Goal: Check status: Check status

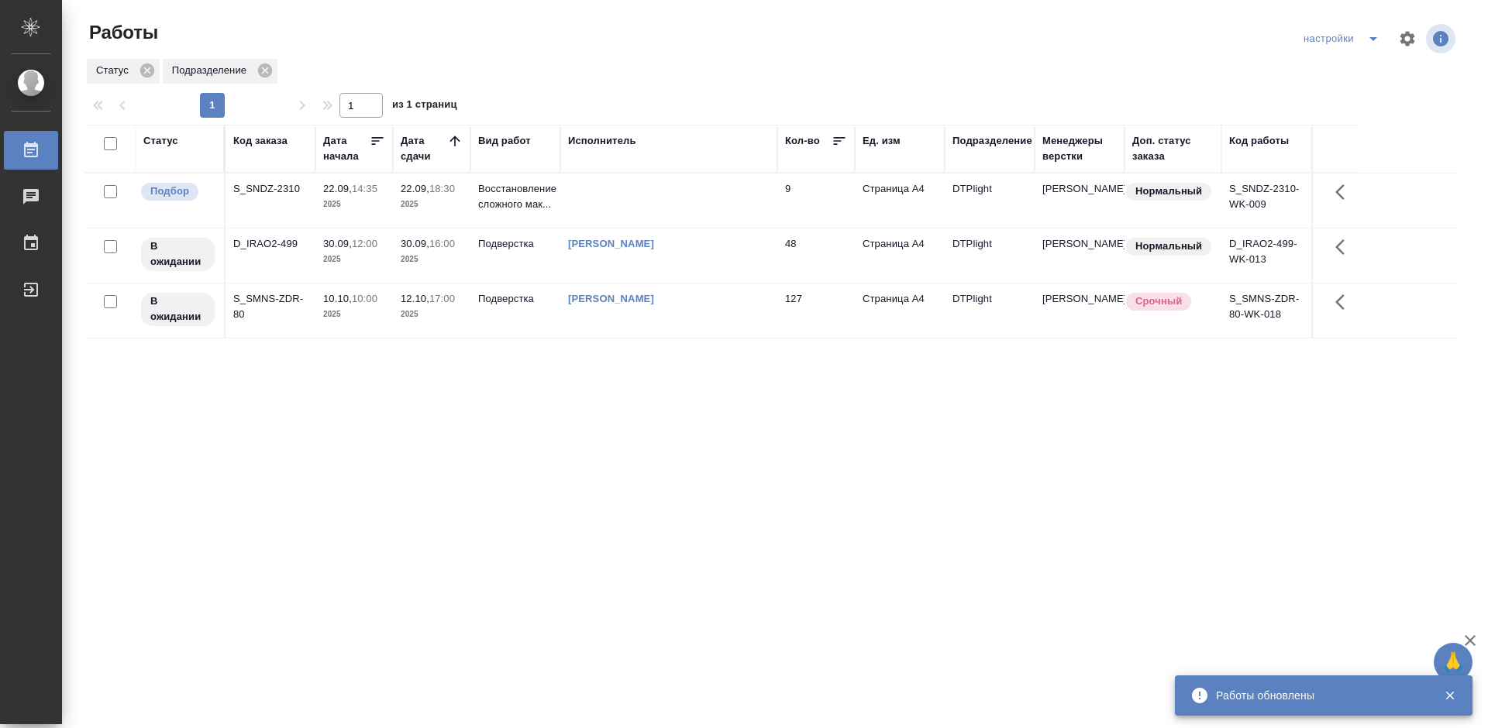
click at [514, 411] on div "Статус Код заказа Дата начала Дата сдачи Вид работ Исполнитель Кол-во Ед. изм П…" at bounding box center [771, 404] width 1373 height 558
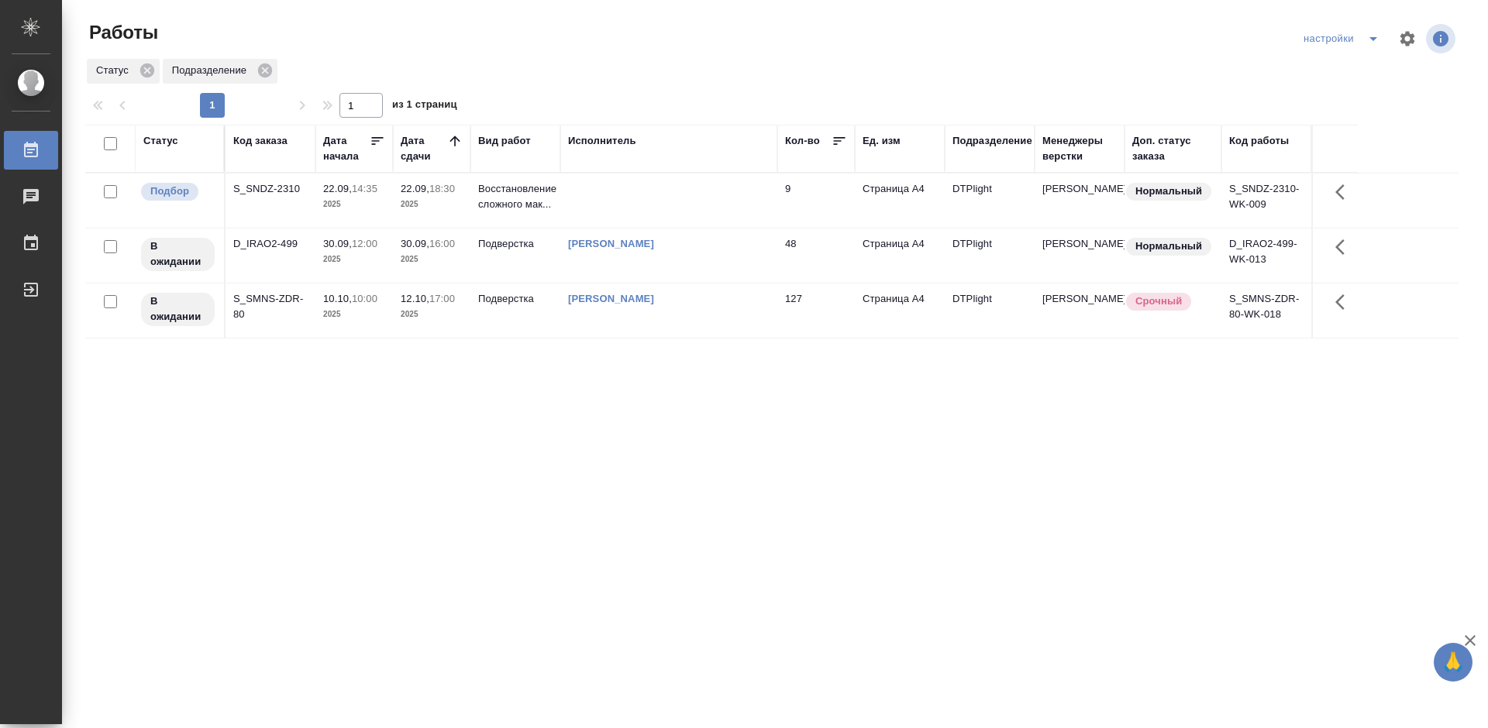
click at [294, 184] on div "S_SNDZ-2310" at bounding box center [270, 188] width 74 height 15
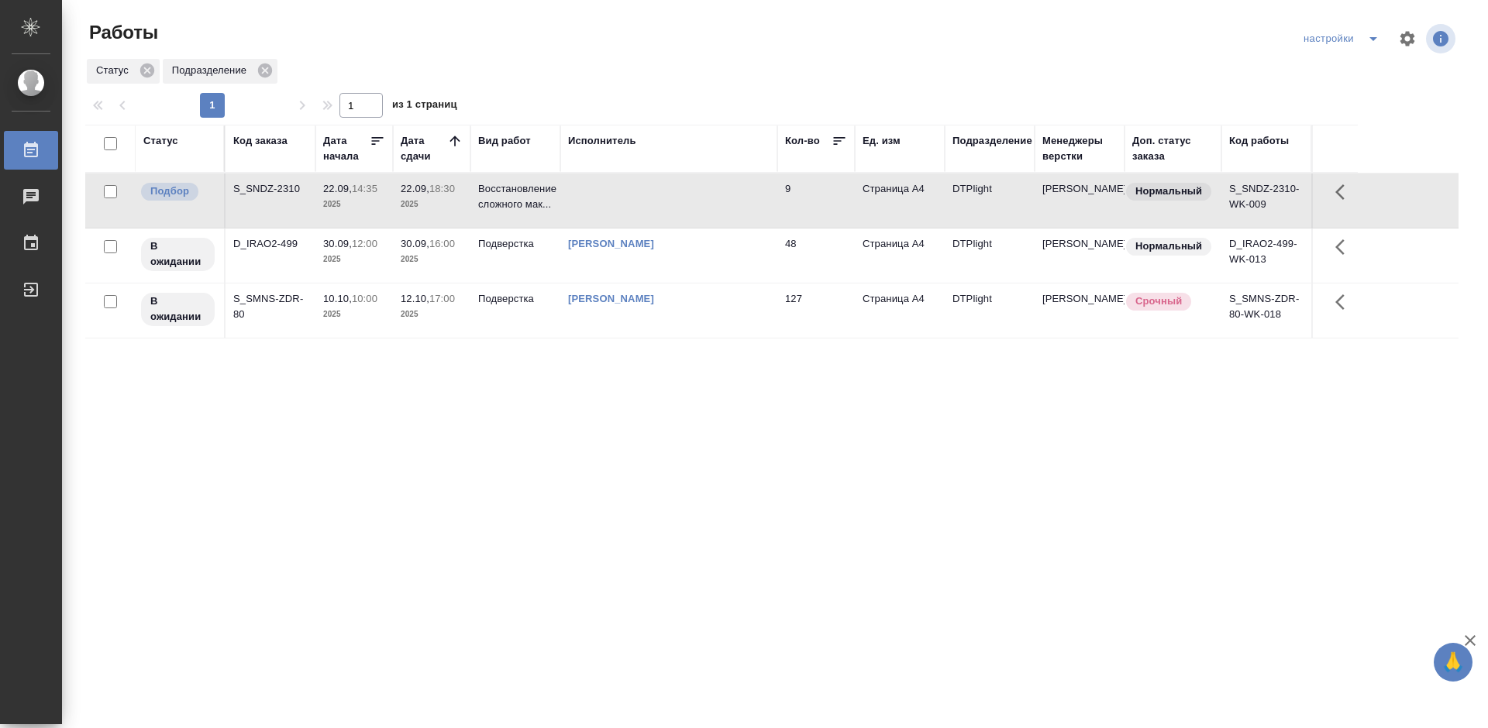
click at [294, 184] on div "S_SNDZ-2310" at bounding box center [270, 188] width 74 height 15
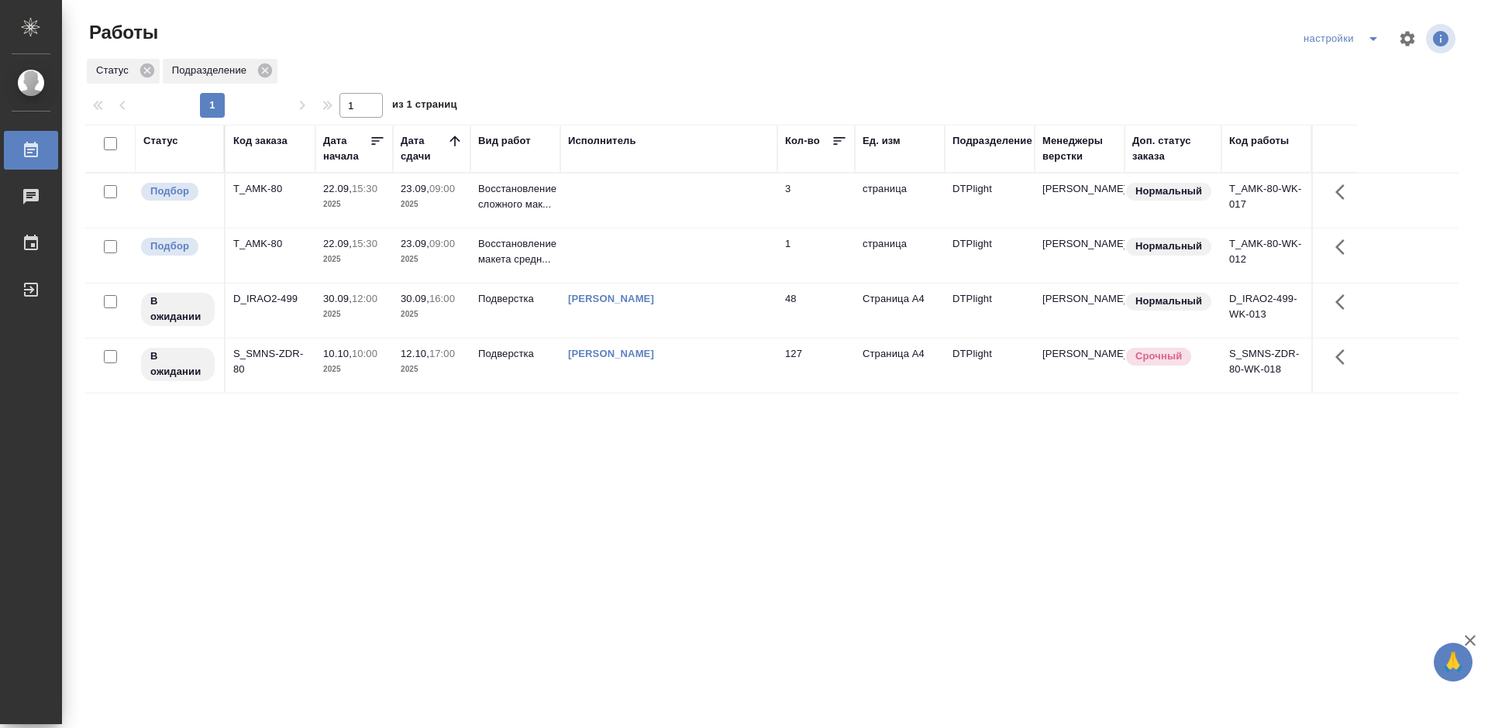
click at [821, 575] on div "Статус Код заказа Дата начала Дата сдачи Вид работ Исполнитель Кол-во Ед. изм П…" at bounding box center [771, 404] width 1373 height 558
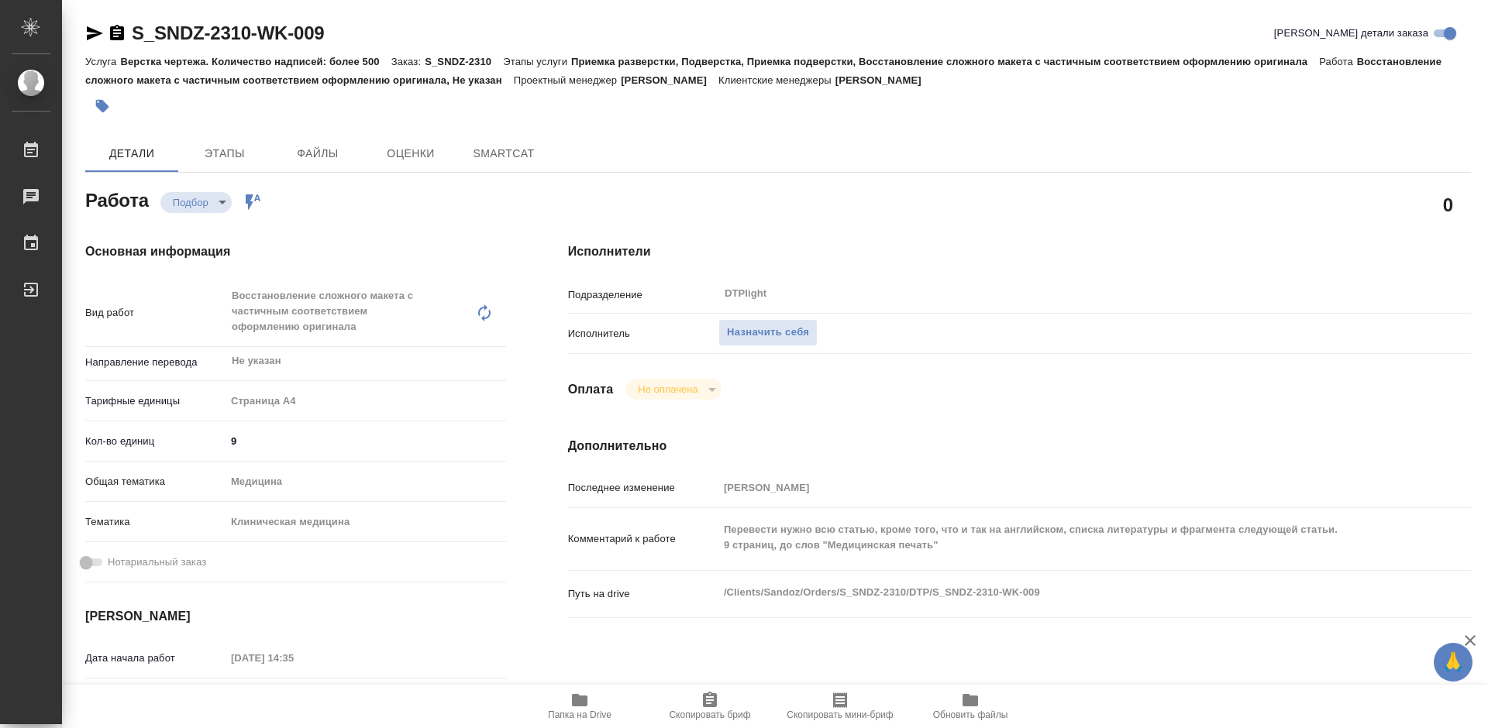
type textarea "x"
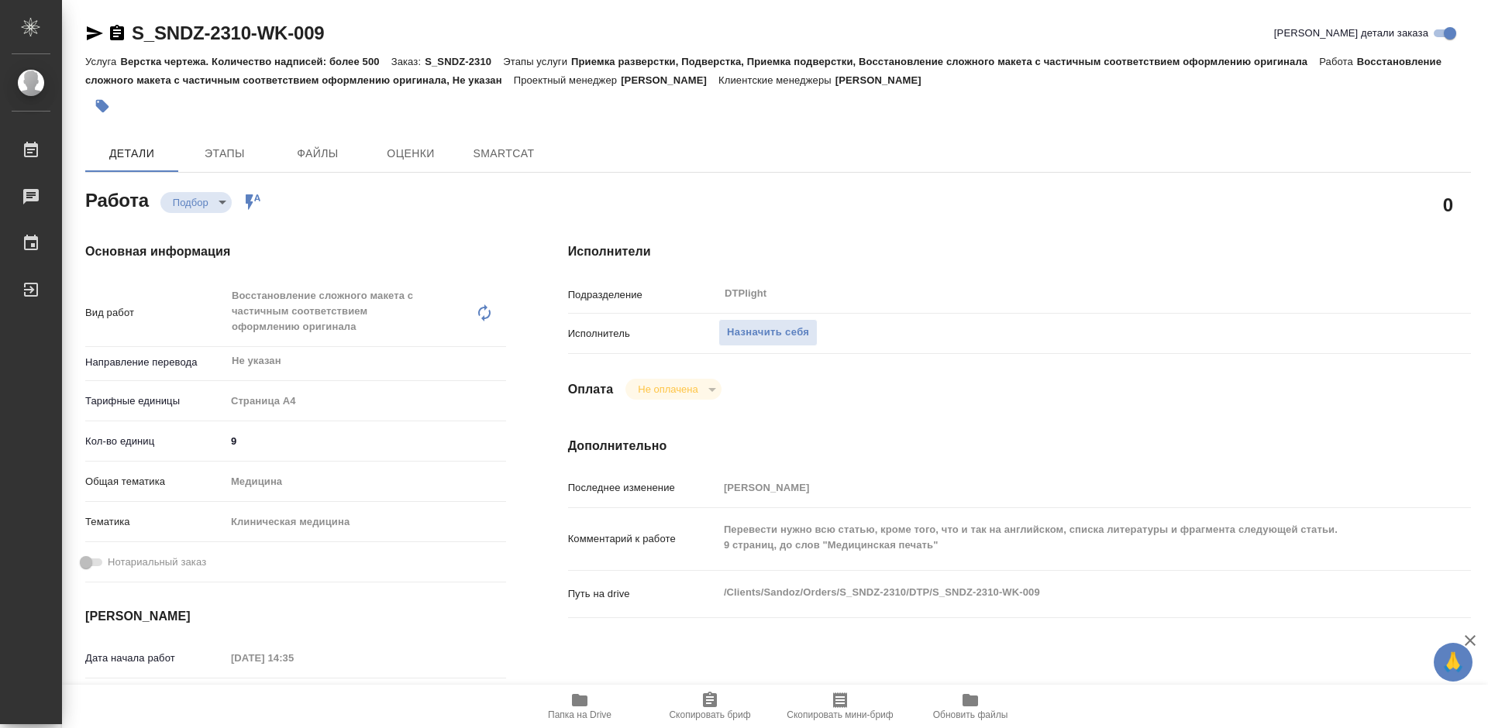
type textarea "x"
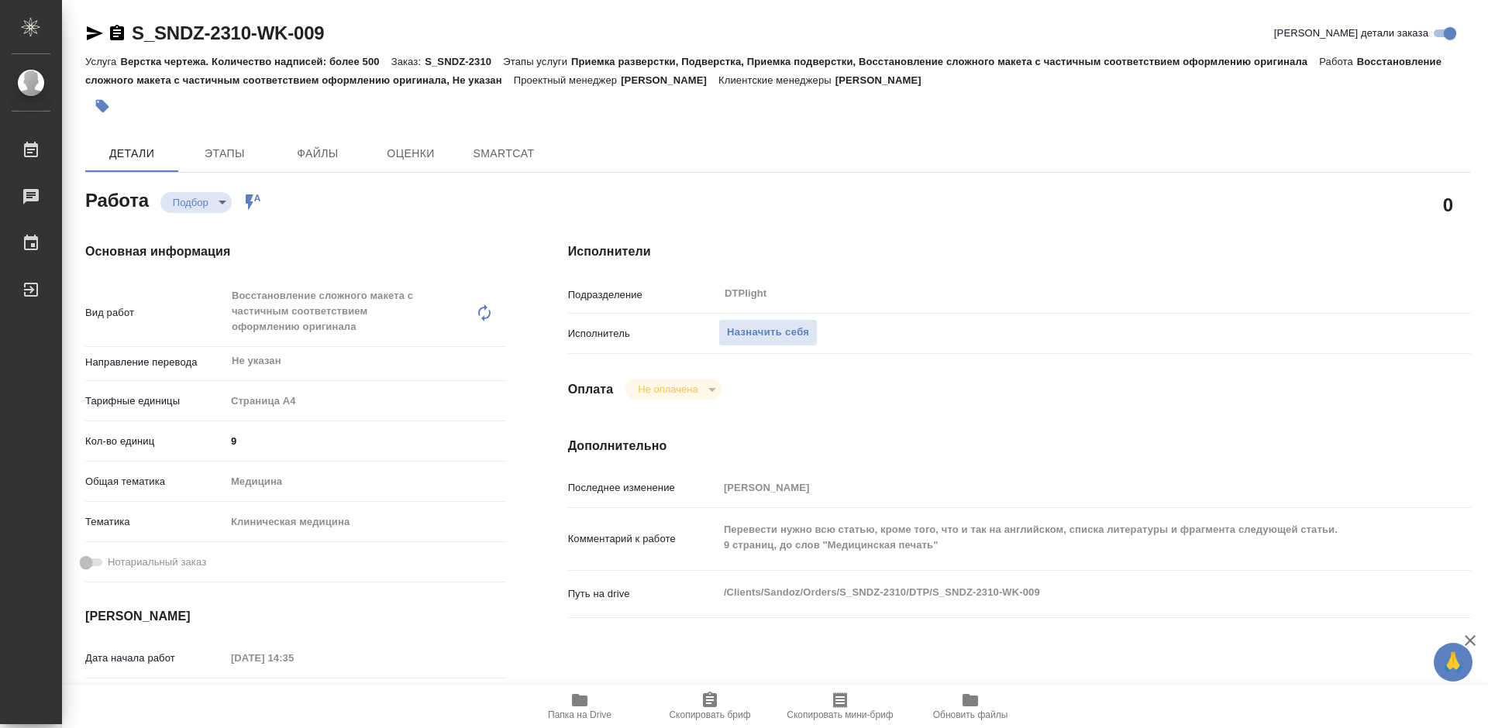
type textarea "x"
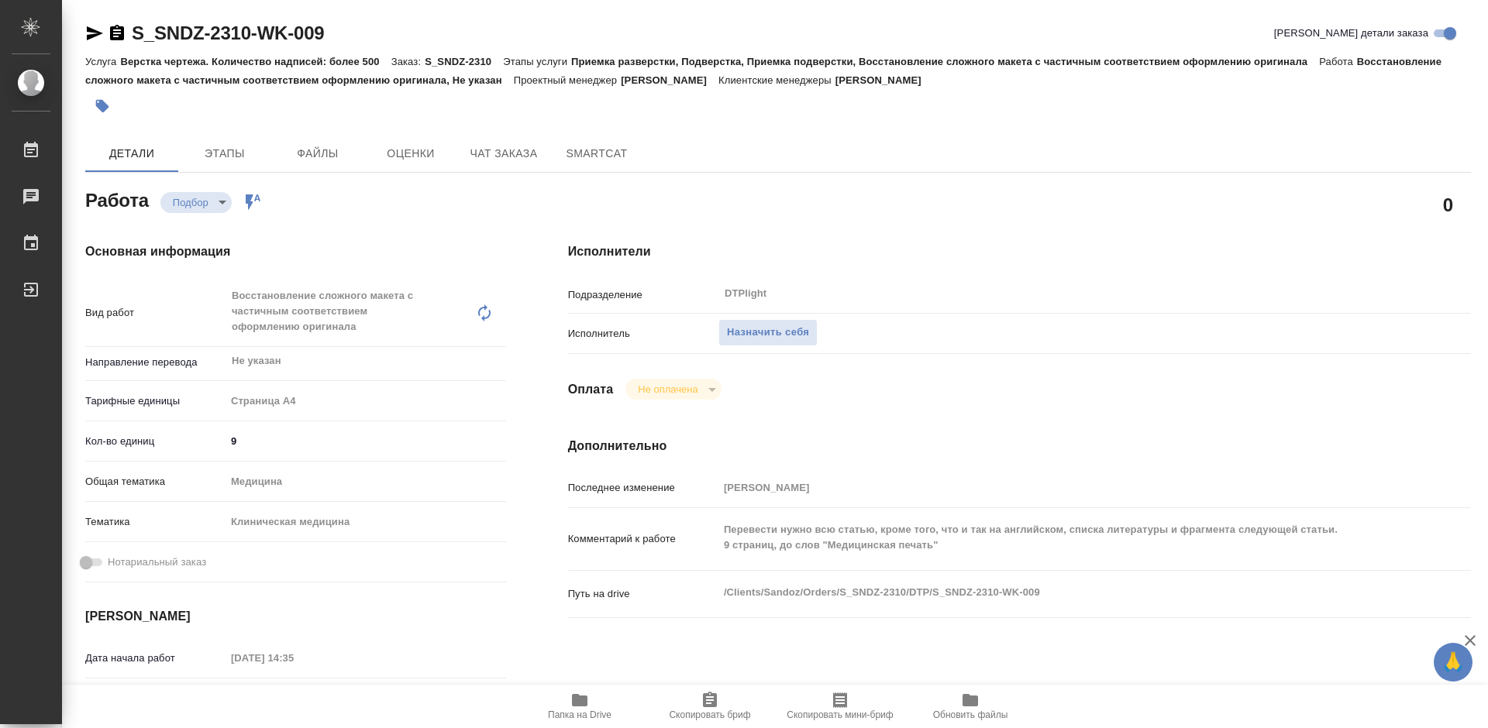
type textarea "x"
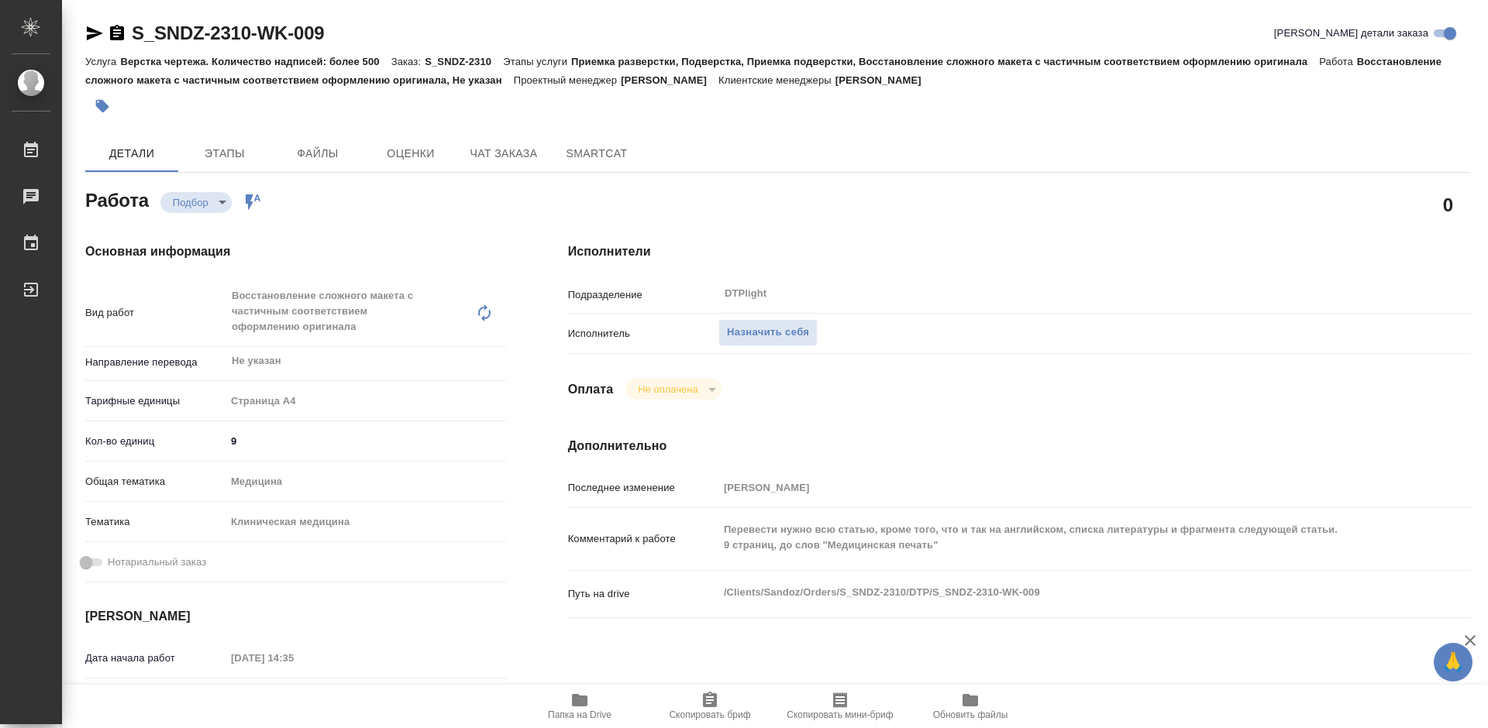
type textarea "x"
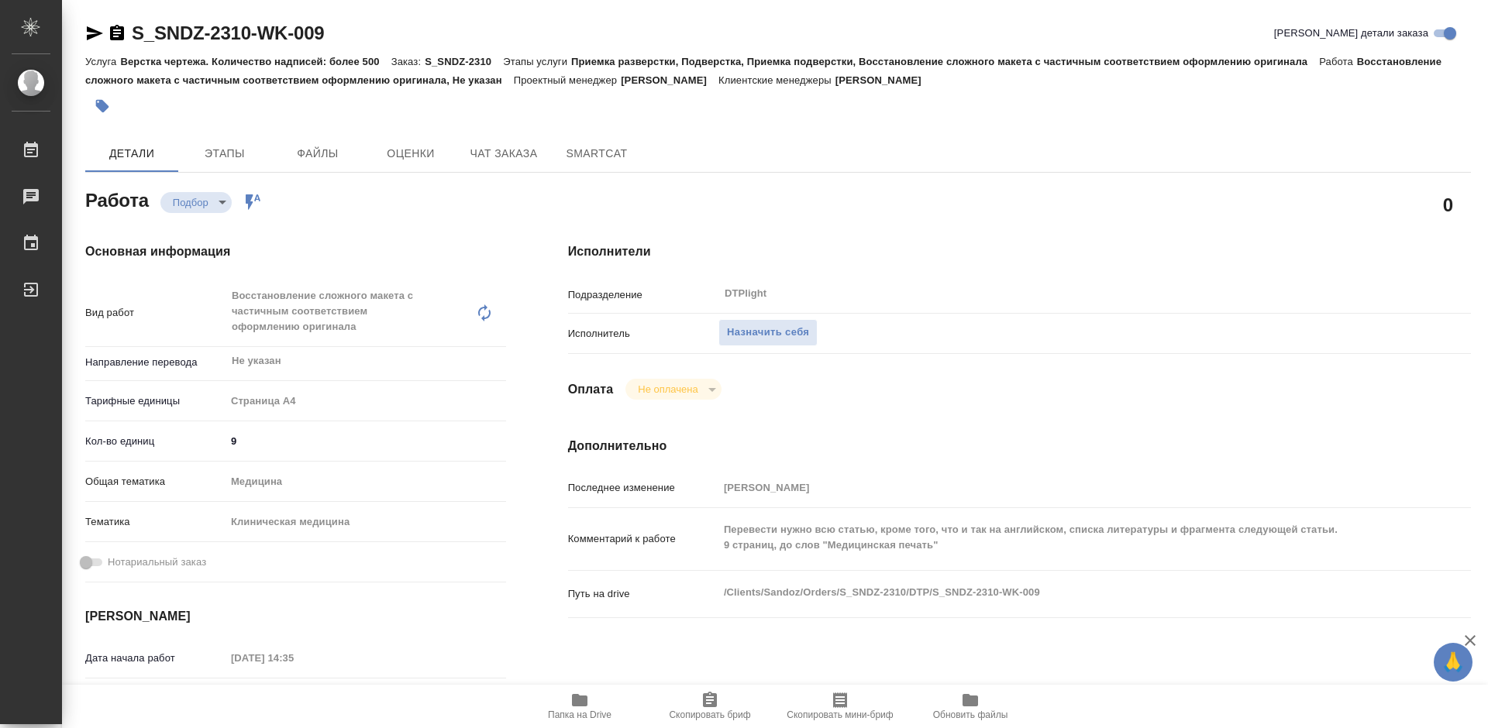
click at [593, 710] on span "Папка на Drive" at bounding box center [580, 715] width 64 height 11
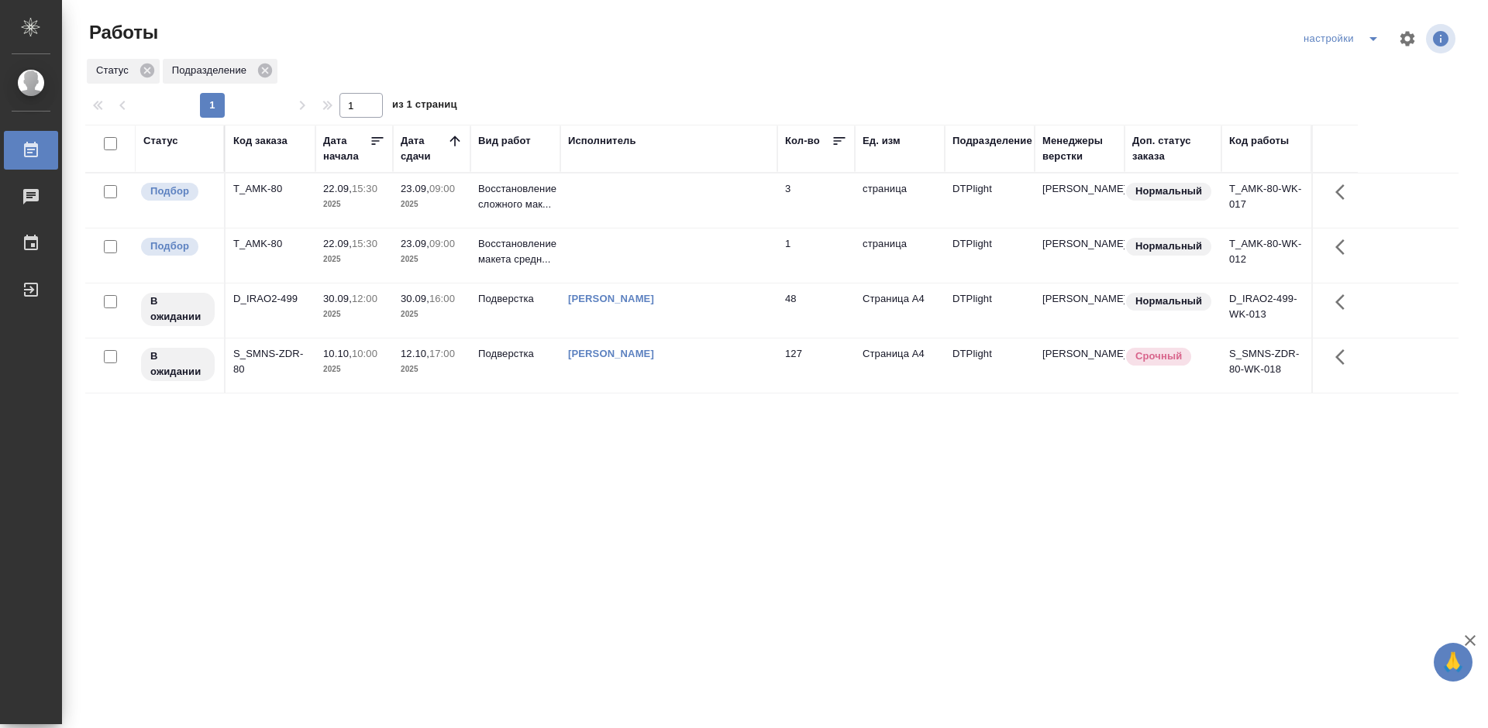
click at [352, 187] on p "22.09," at bounding box center [337, 189] width 29 height 12
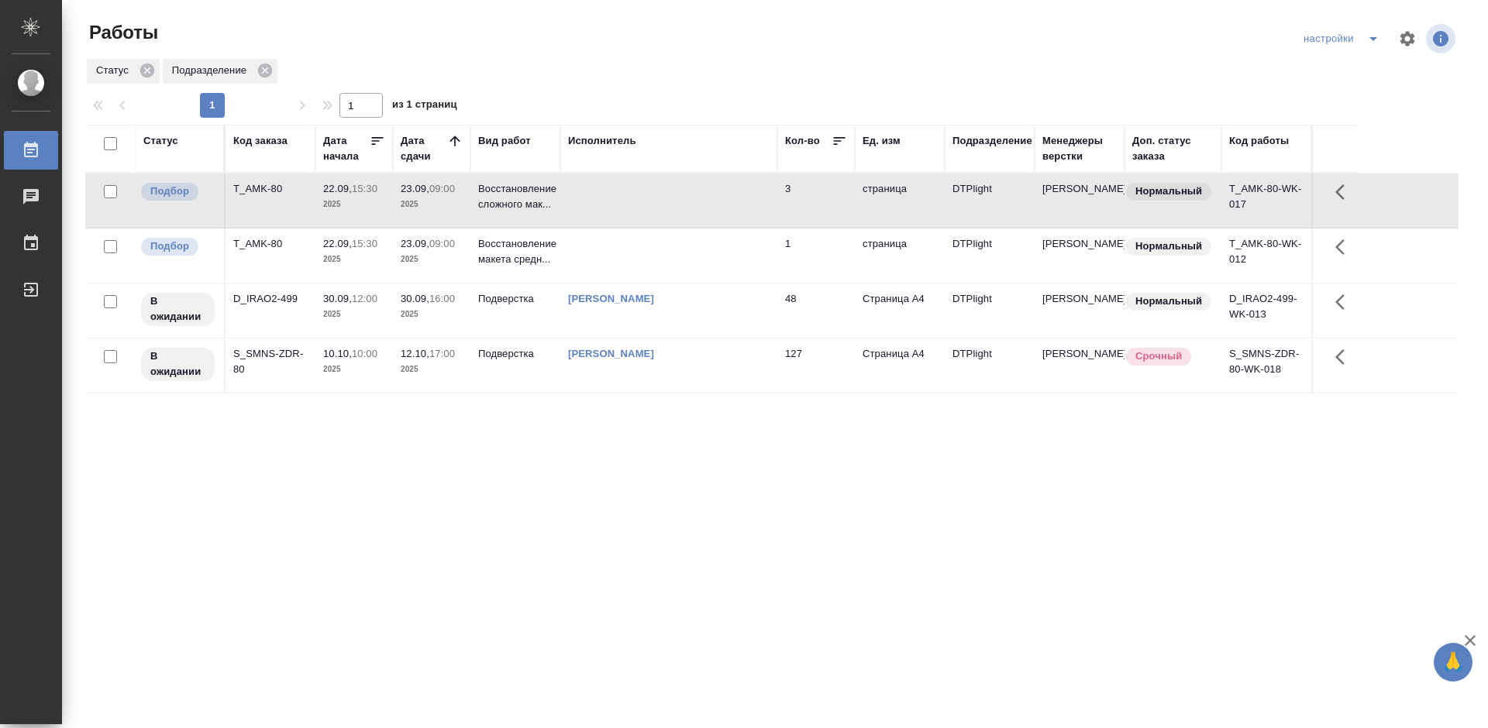
click at [352, 187] on p "22.09," at bounding box center [337, 189] width 29 height 12
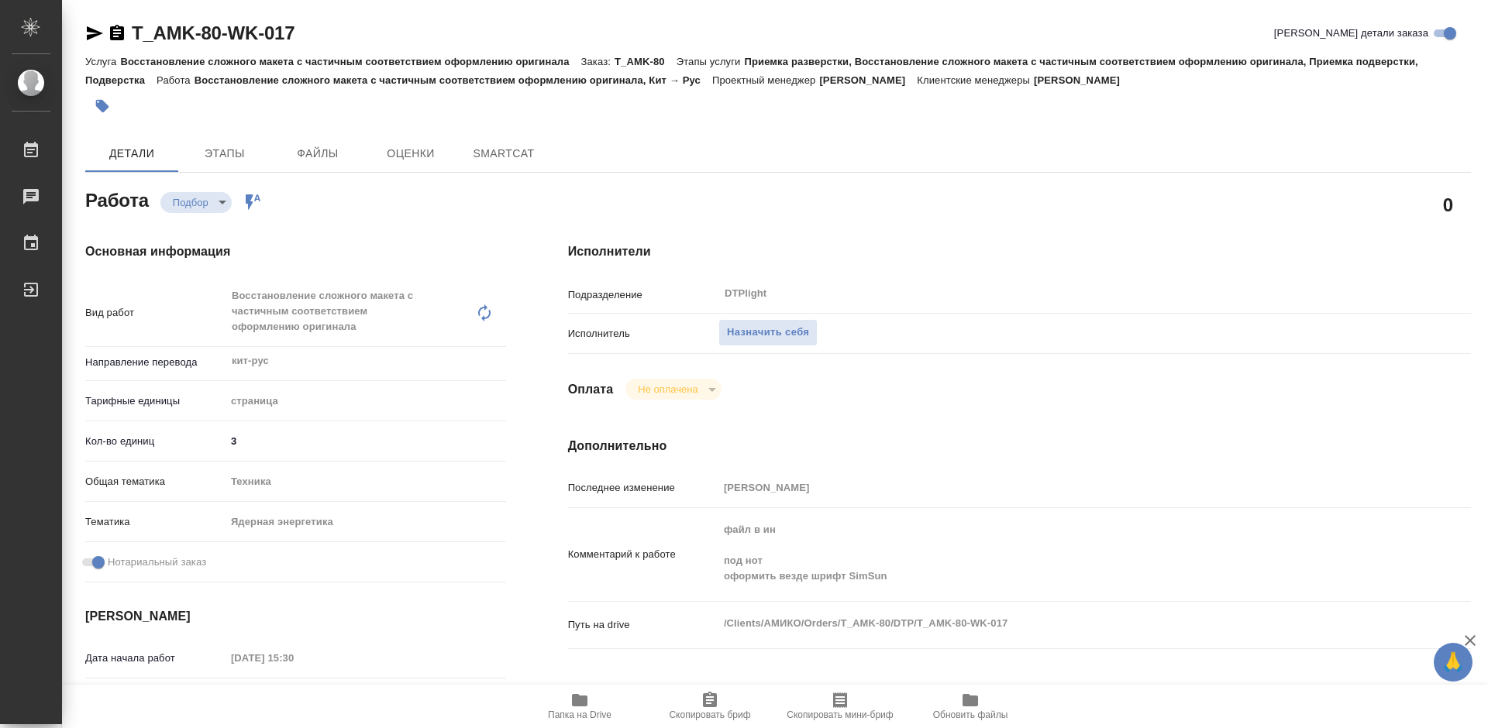
type textarea "x"
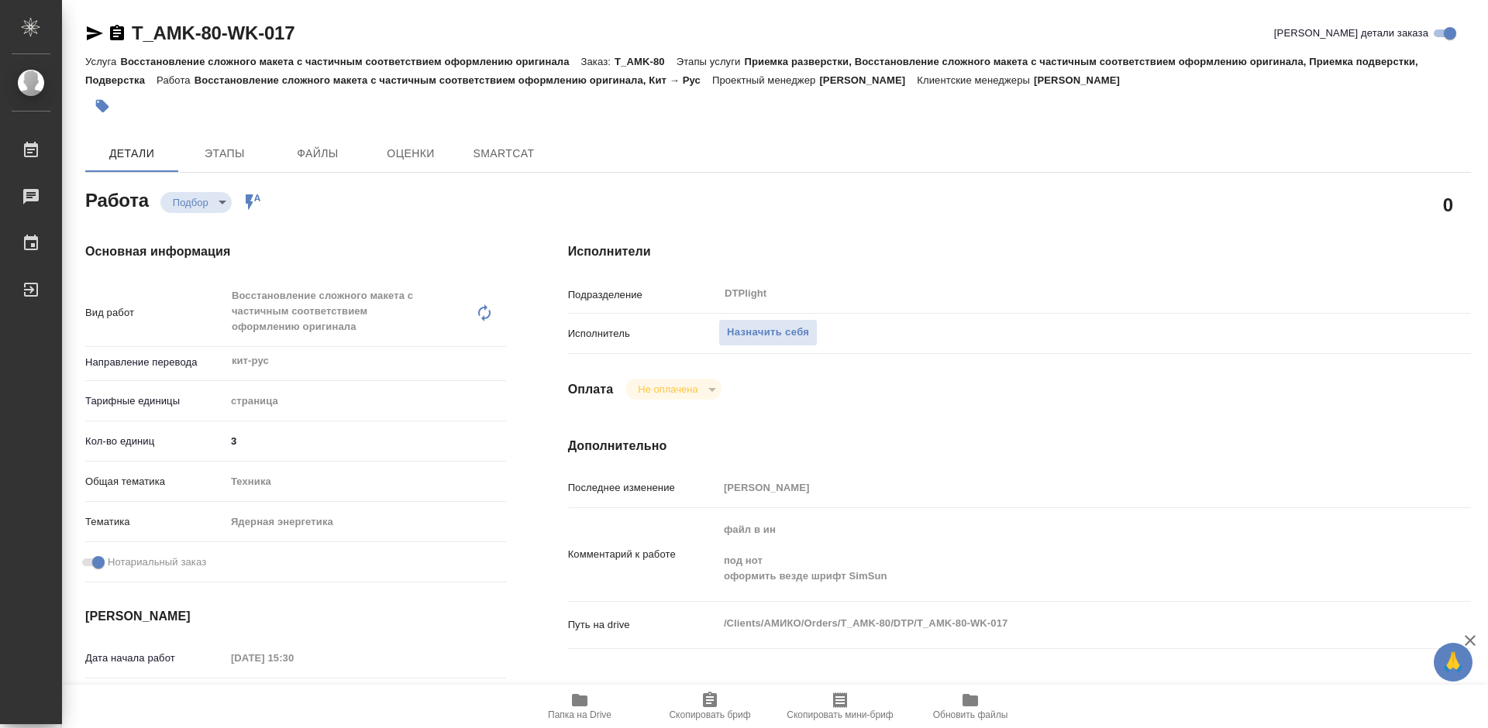
type textarea "x"
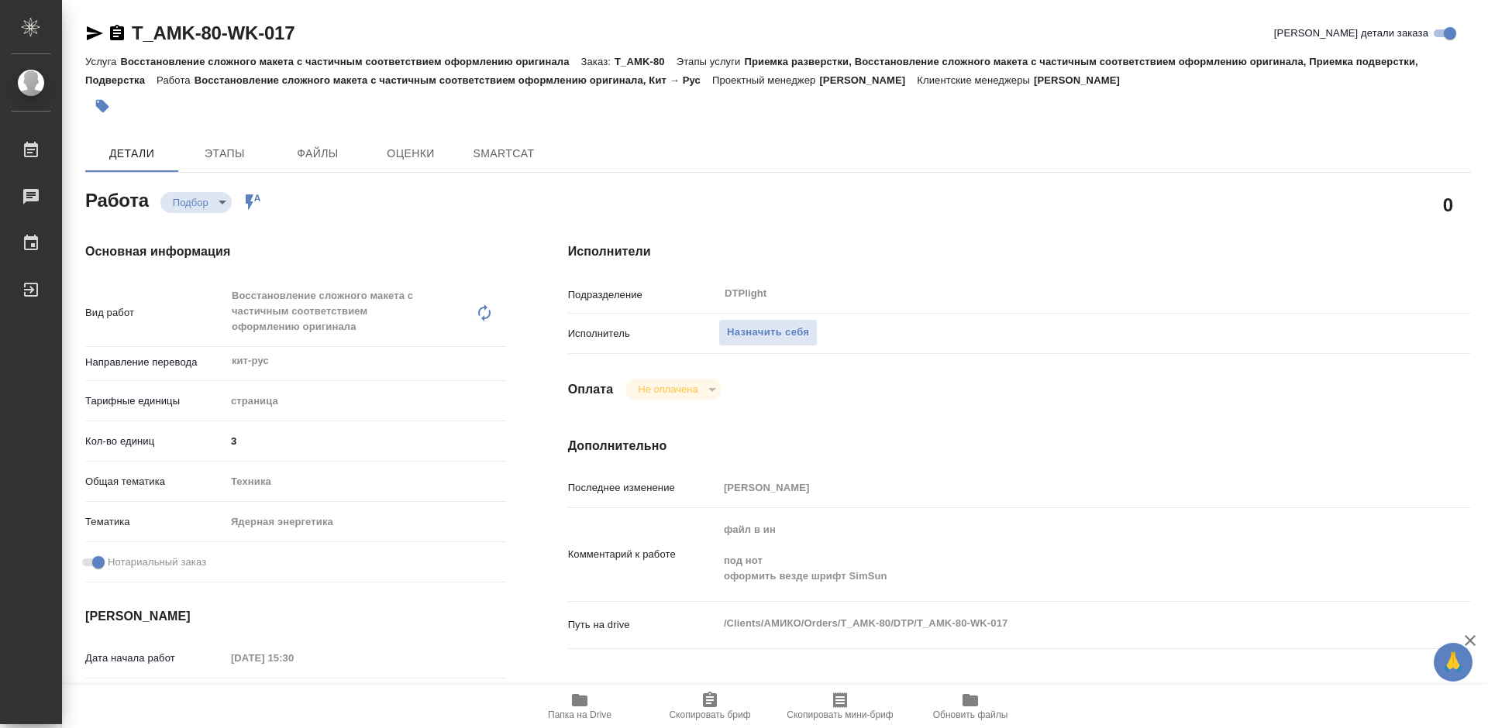
type textarea "x"
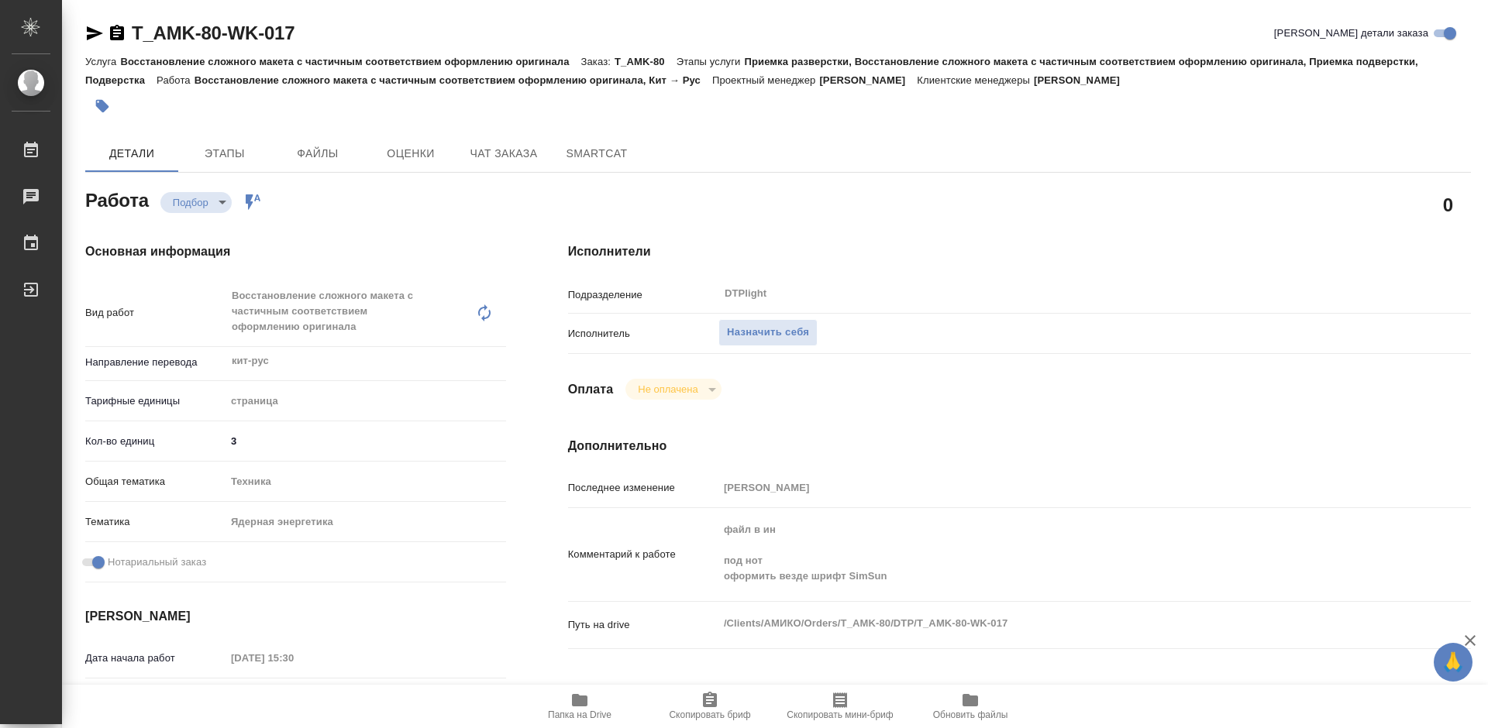
type textarea "x"
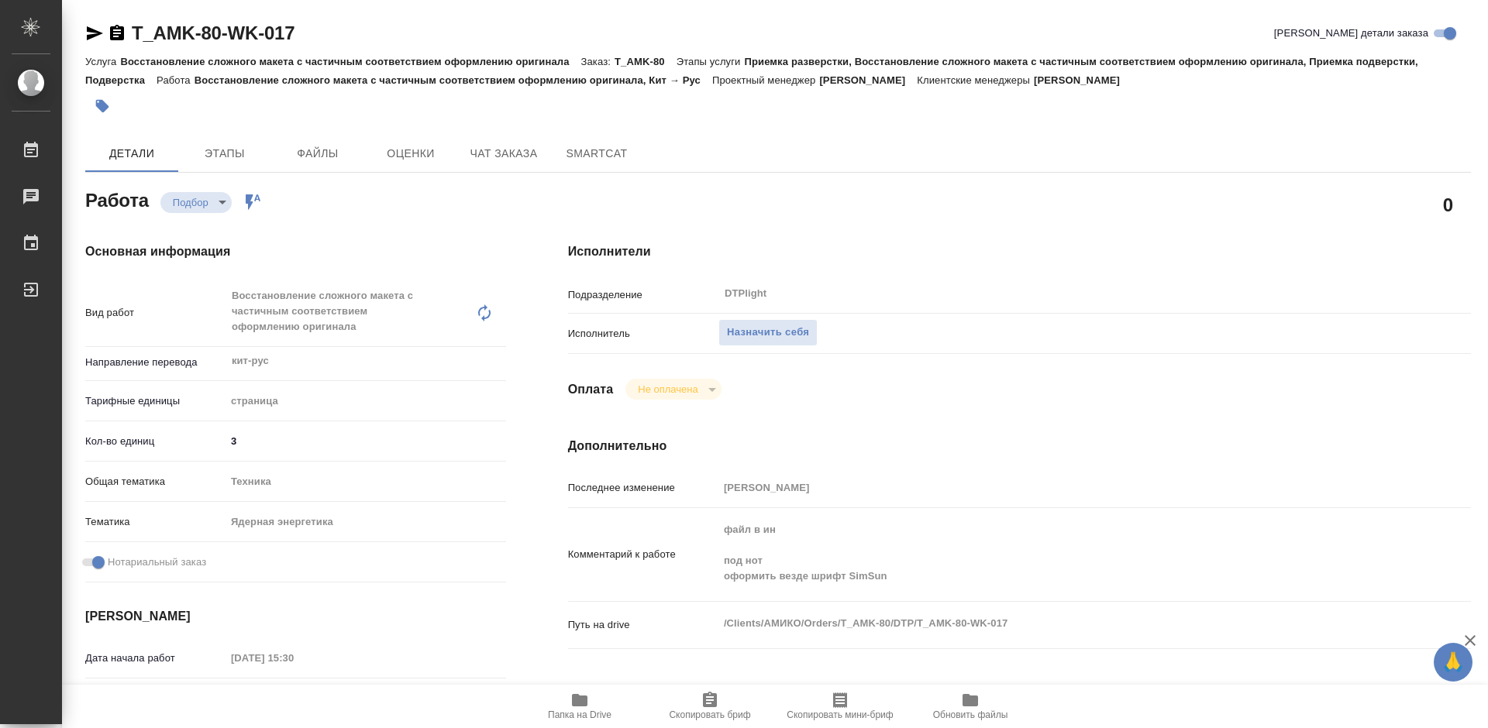
type textarea "x"
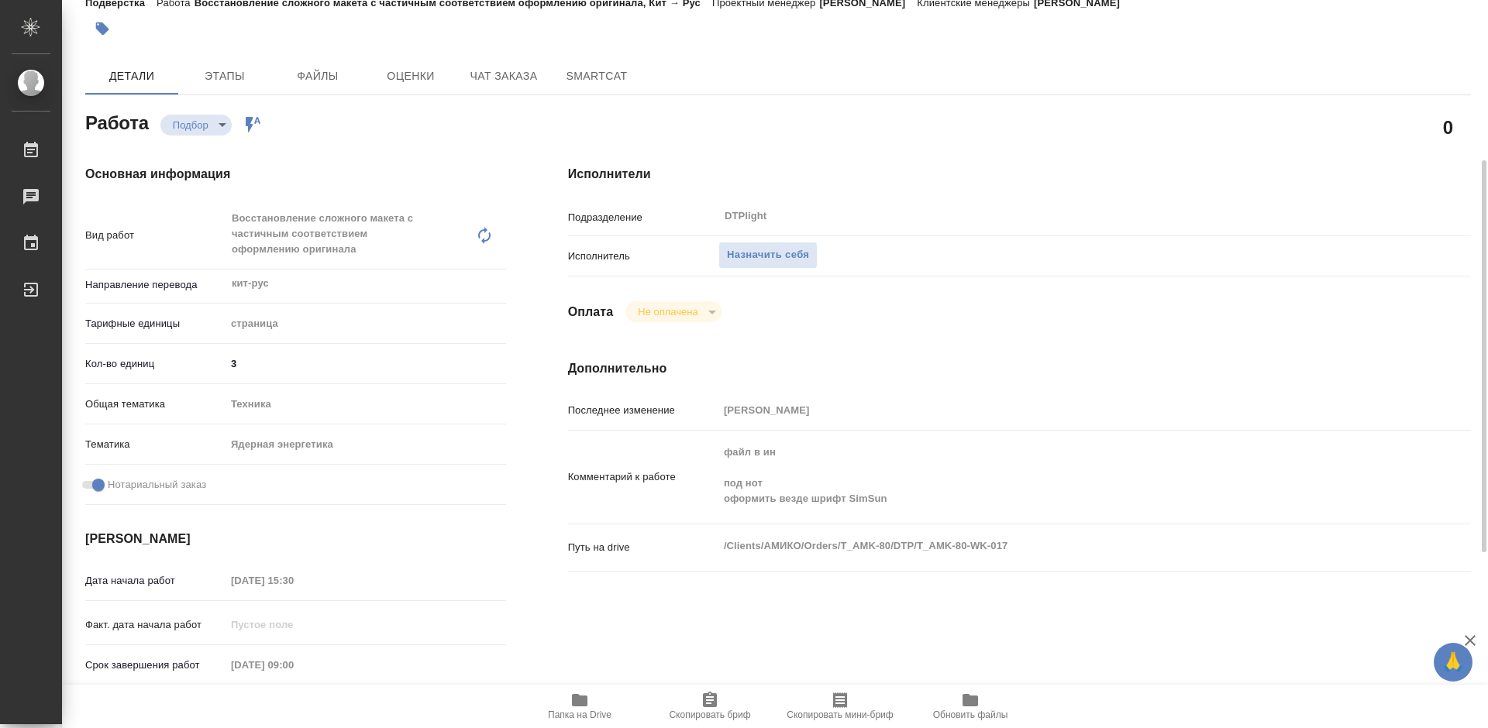
scroll to position [155, 0]
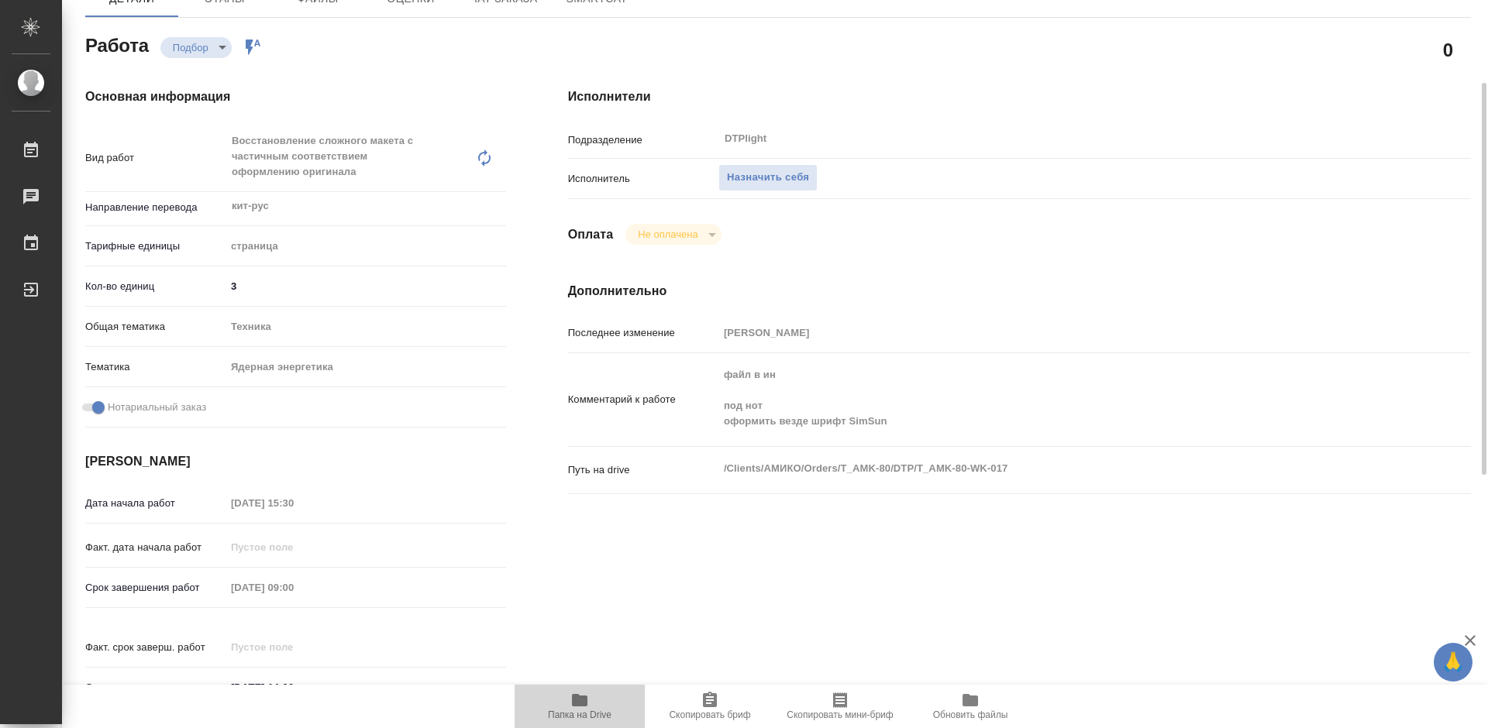
click at [586, 706] on icon "button" at bounding box center [579, 700] width 15 height 12
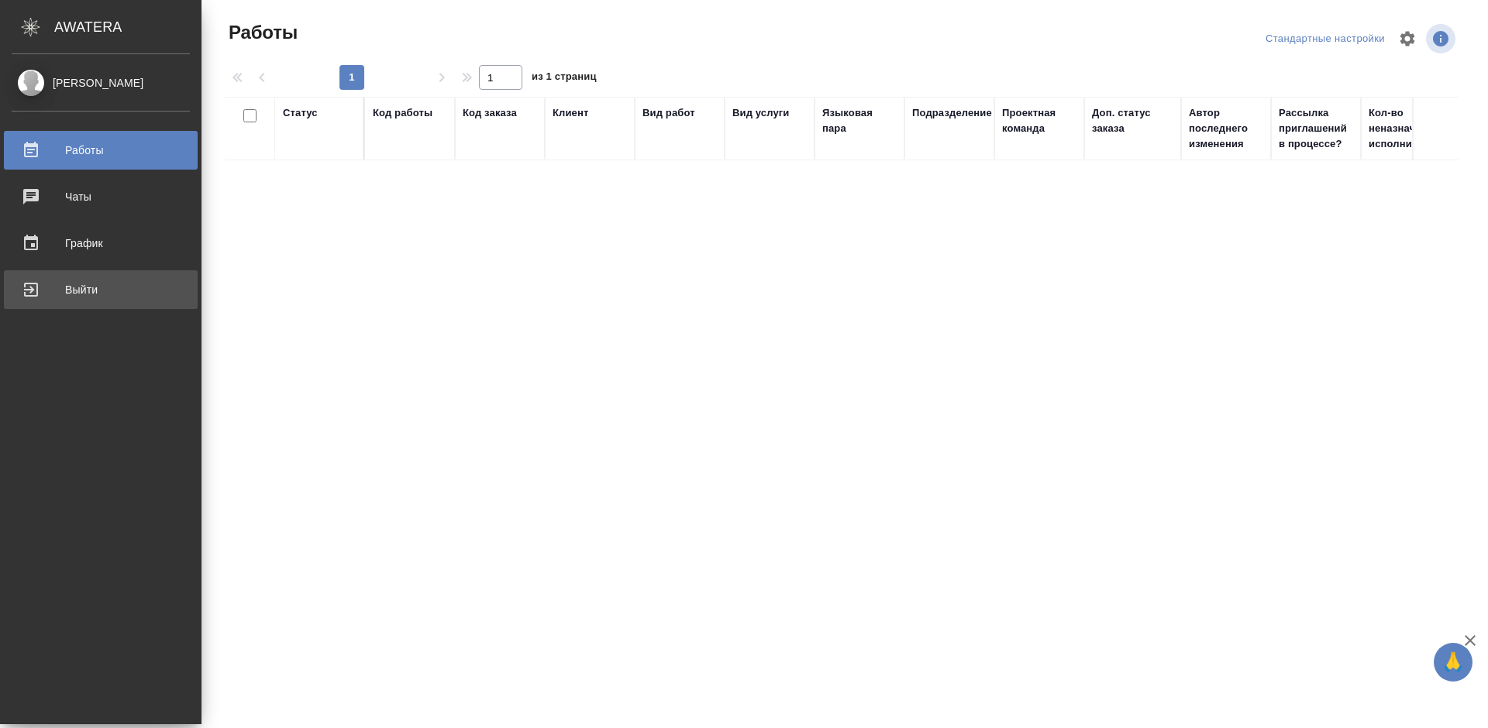
click at [67, 291] on div "Выйти" at bounding box center [101, 289] width 178 height 23
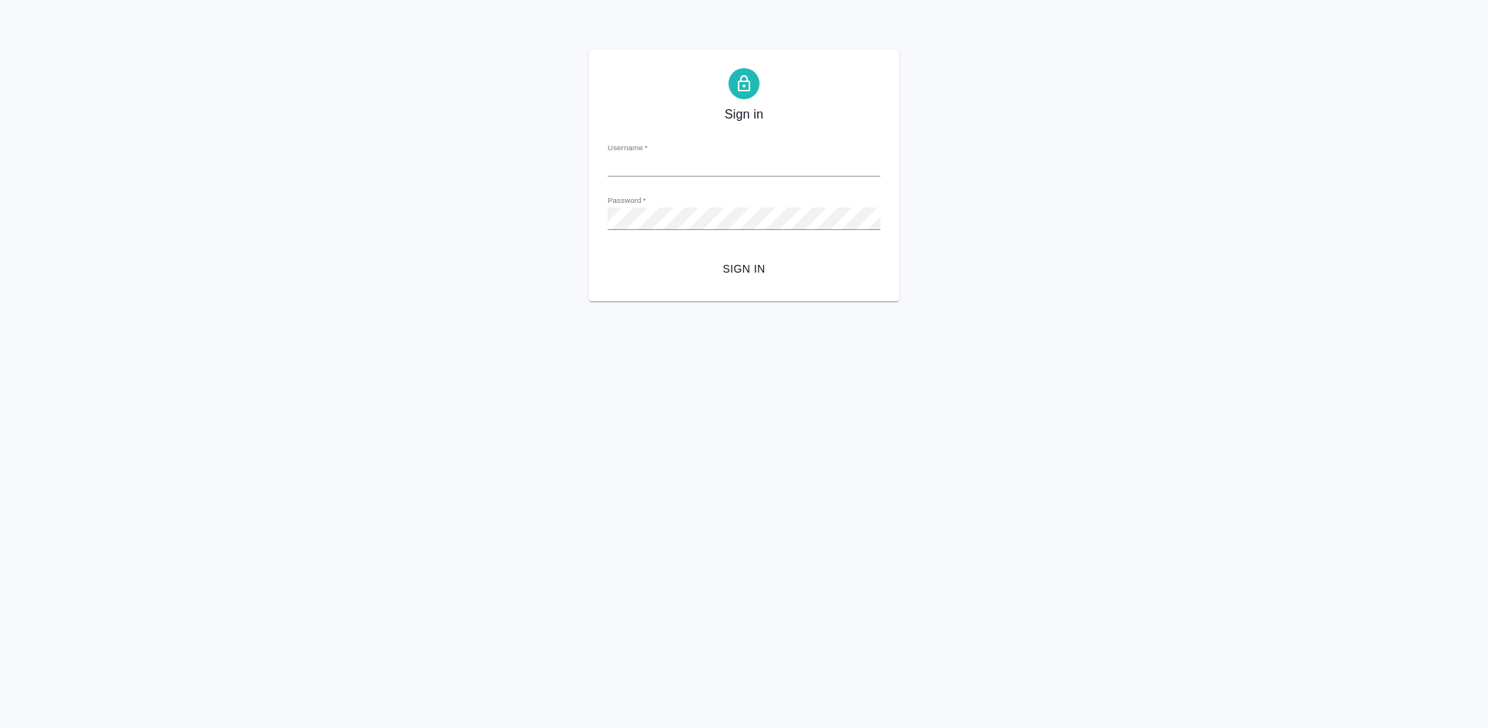
type input "m.tretyakova@awatera.com"
click at [744, 267] on span "Sign in" at bounding box center [744, 269] width 248 height 19
